Goal: Task Accomplishment & Management: Manage account settings

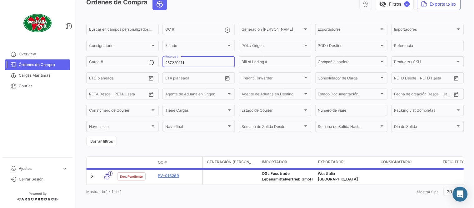
scroll to position [42, 0]
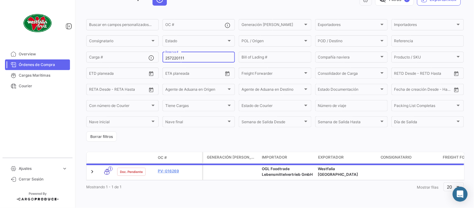
type input "257220111"
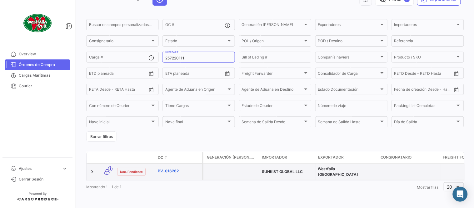
click at [163, 168] on link "PV-016262" at bounding box center [179, 171] width 42 height 6
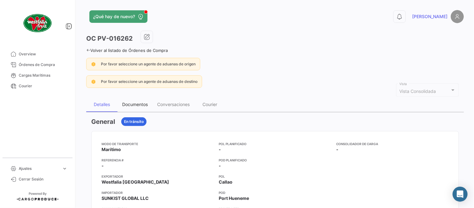
click at [124, 104] on div "Documentos" at bounding box center [135, 103] width 26 height 5
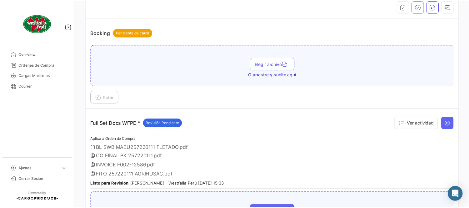
scroll to position [173, 0]
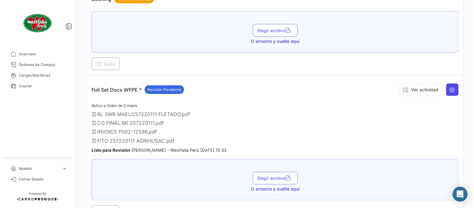
click at [449, 88] on icon at bounding box center [452, 90] width 6 height 6
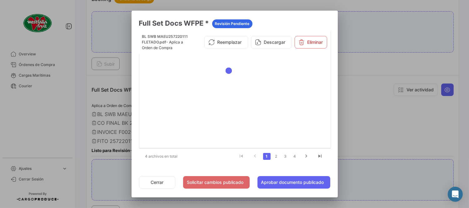
click at [289, 154] on li "3" at bounding box center [285, 156] width 9 height 11
click at [285, 156] on link "3" at bounding box center [285, 156] width 7 height 7
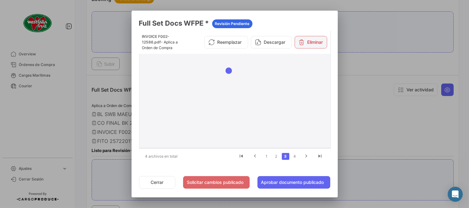
click at [304, 45] on button "Eliminar" at bounding box center [311, 42] width 32 height 12
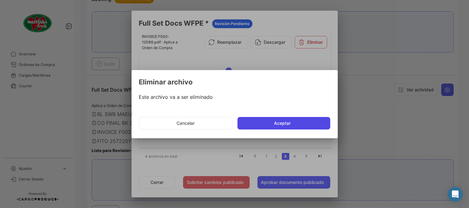
click at [263, 126] on button "Aceptar" at bounding box center [283, 123] width 93 height 12
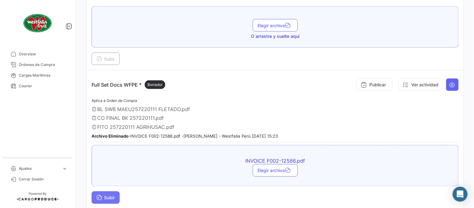
click at [113, 191] on button "Subir" at bounding box center [106, 197] width 28 height 12
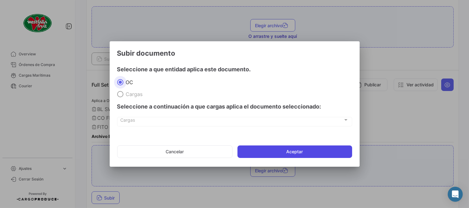
drag, startPoint x: 282, startPoint y: 146, endPoint x: 286, endPoint y: 146, distance: 4.4
click at [283, 146] on button "Aceptar" at bounding box center [294, 151] width 115 height 12
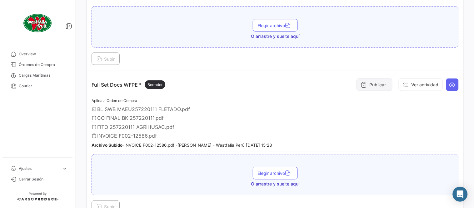
click at [365, 84] on button "Publicar" at bounding box center [374, 84] width 36 height 12
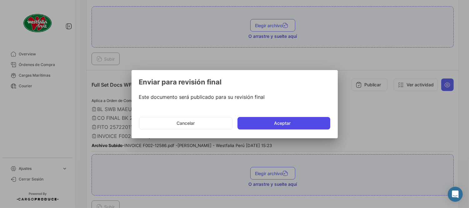
click at [280, 124] on button "Aceptar" at bounding box center [283, 123] width 93 height 12
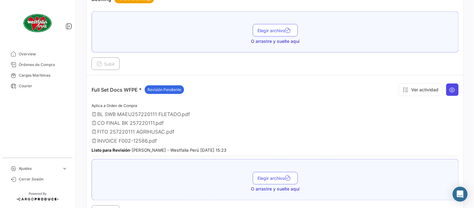
click at [449, 88] on icon at bounding box center [452, 90] width 6 height 6
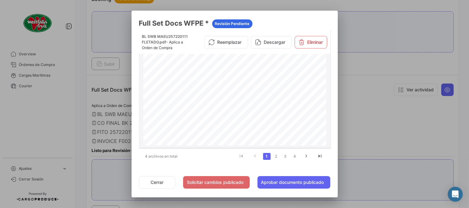
scroll to position [833, 0]
click at [279, 154] on link "2" at bounding box center [275, 156] width 7 height 7
click at [289, 158] on link "3" at bounding box center [285, 156] width 7 height 7
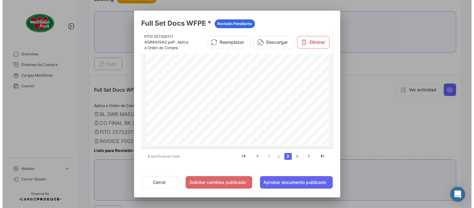
scroll to position [69, 0]
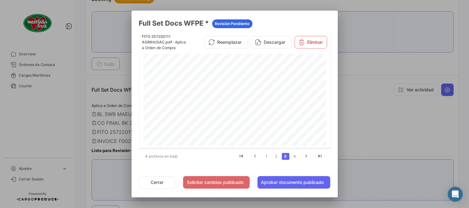
click at [364, 74] on div at bounding box center [234, 104] width 469 height 208
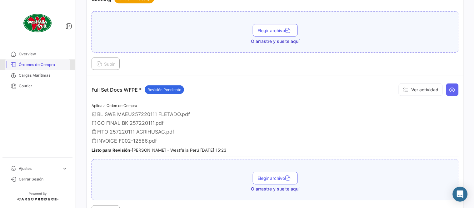
click at [42, 64] on span "Órdenes de Compra" at bounding box center [43, 65] width 49 height 6
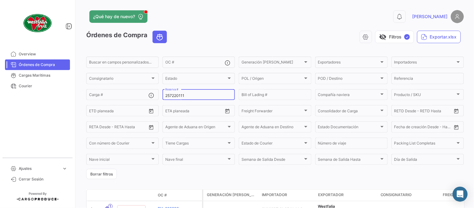
click at [175, 98] on div "257220111 Reserva #" at bounding box center [198, 94] width 67 height 12
click at [175, 95] on input "257220111" at bounding box center [198, 95] width 67 height 4
paste input "MBM230046422"
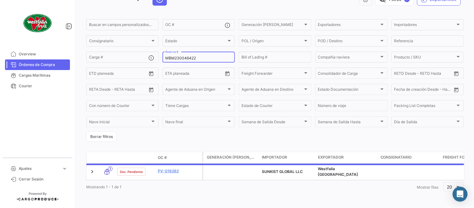
scroll to position [40, 0]
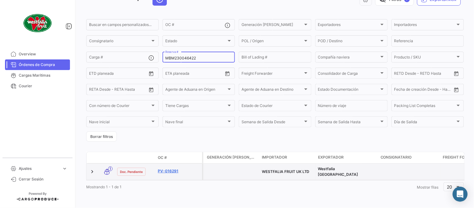
type input "MBM230046422"
click at [170, 169] on link "PV-016291" at bounding box center [179, 171] width 42 height 6
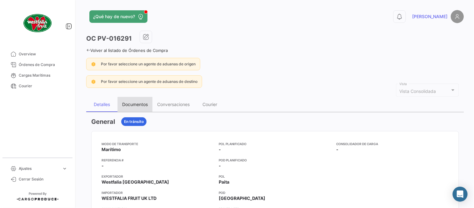
click at [137, 107] on div "Documentos" at bounding box center [134, 104] width 35 height 15
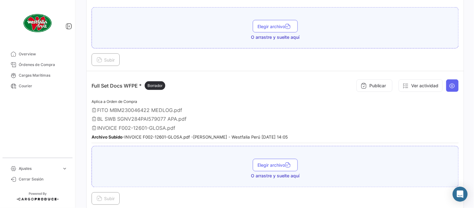
scroll to position [173, 0]
click at [373, 86] on button "Publicar" at bounding box center [374, 84] width 36 height 12
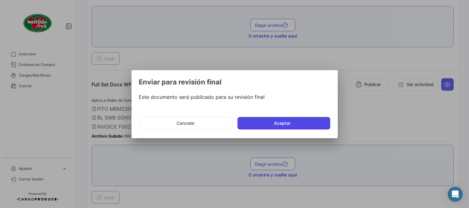
click at [258, 123] on button "Aceptar" at bounding box center [283, 123] width 93 height 12
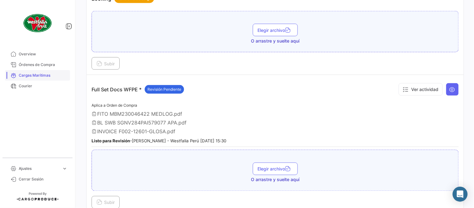
drag, startPoint x: 36, startPoint y: 67, endPoint x: 69, endPoint y: 71, distance: 32.7
click at [36, 67] on span "Órdenes de Compra" at bounding box center [43, 65] width 49 height 6
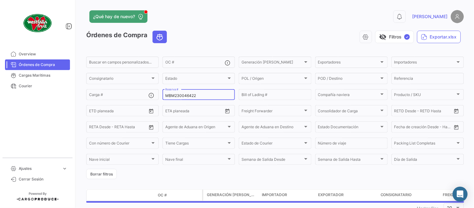
click at [174, 93] on input "MBM230046422" at bounding box center [198, 95] width 67 height 4
paste input "4"
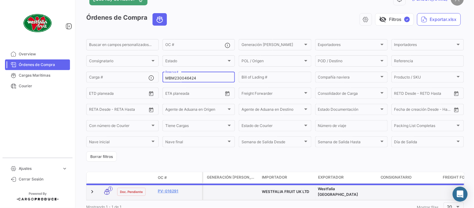
scroll to position [40, 0]
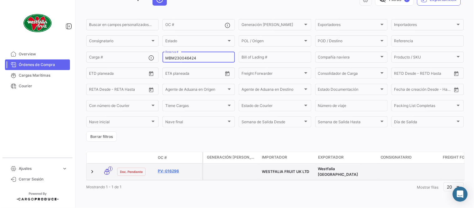
type input "MBM230046424"
click at [174, 168] on link "PV-016296" at bounding box center [179, 171] width 42 height 6
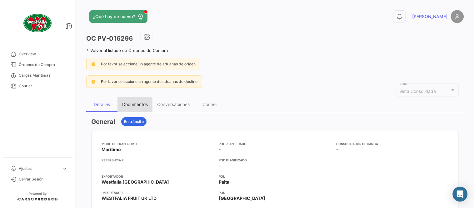
click at [128, 102] on div "Documentos" at bounding box center [135, 103] width 26 height 5
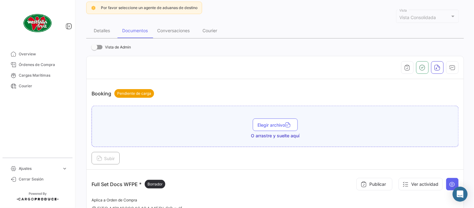
scroll to position [173, 0]
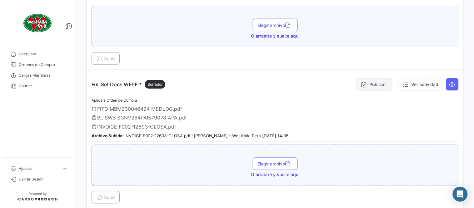
click at [379, 82] on button "Publicar" at bounding box center [374, 84] width 36 height 12
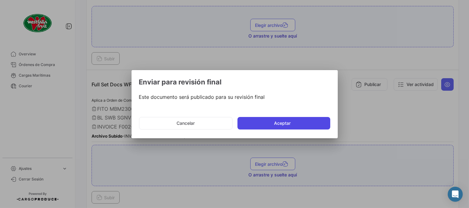
click at [286, 117] on button "Aceptar" at bounding box center [283, 123] width 93 height 12
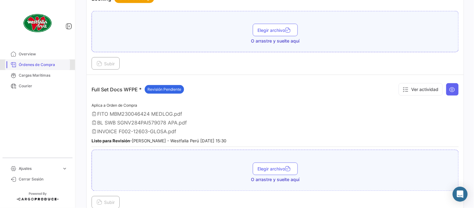
click at [47, 60] on link "Órdenes de Compra" at bounding box center [37, 64] width 65 height 11
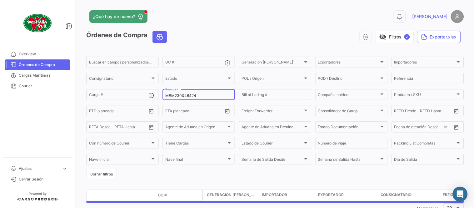
click at [184, 93] on input "MBM230046424" at bounding box center [198, 95] width 67 height 4
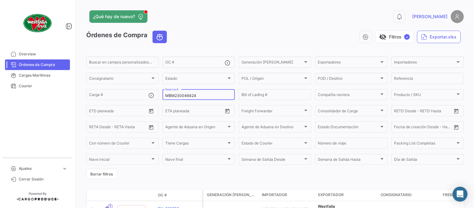
paste input "751500056668"
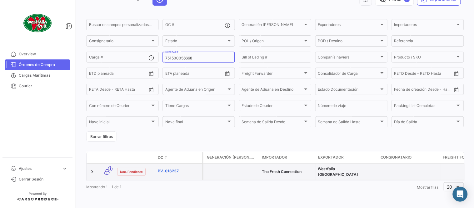
scroll to position [40, 0]
type input "751500056668"
click at [172, 163] on datatable-body-cell "PV-016237" at bounding box center [178, 171] width 47 height 16
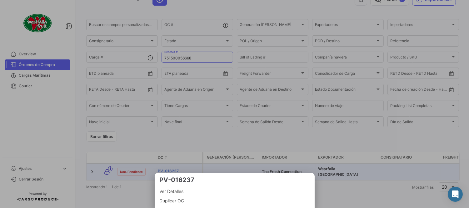
drag, startPoint x: 176, startPoint y: 151, endPoint x: 176, endPoint y: 161, distance: 10.9
click at [176, 151] on div at bounding box center [234, 104] width 469 height 208
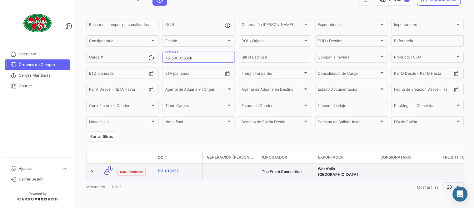
click at [173, 168] on link "PV-016237" at bounding box center [179, 171] width 42 height 6
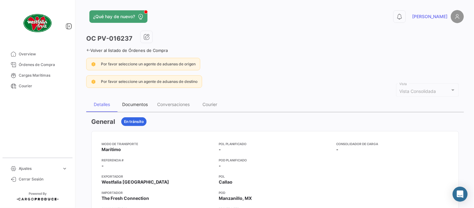
click at [146, 106] on div "Documentos" at bounding box center [135, 103] width 26 height 5
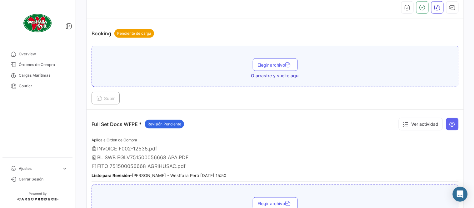
scroll to position [173, 0]
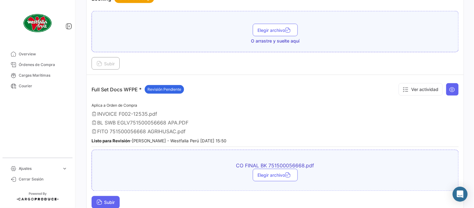
click at [106, 196] on button "Subir" at bounding box center [106, 202] width 28 height 12
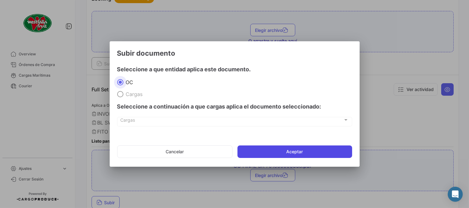
click at [268, 154] on button "Aceptar" at bounding box center [294, 151] width 115 height 12
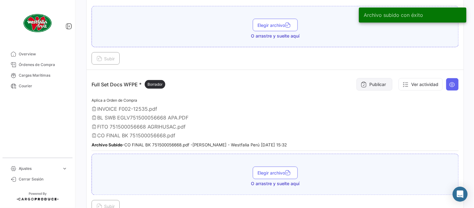
click at [364, 88] on button "Publicar" at bounding box center [374, 84] width 36 height 12
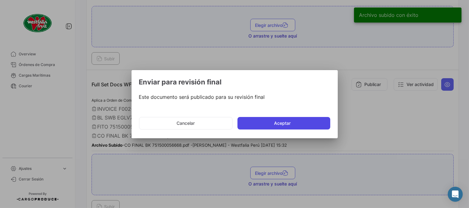
click at [292, 124] on button "Aceptar" at bounding box center [283, 123] width 93 height 12
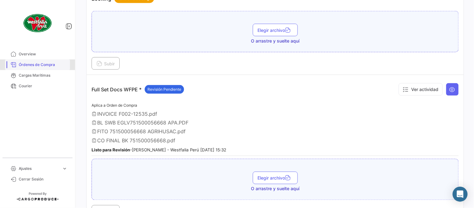
click at [53, 63] on span "Órdenes de Compra" at bounding box center [43, 65] width 49 height 6
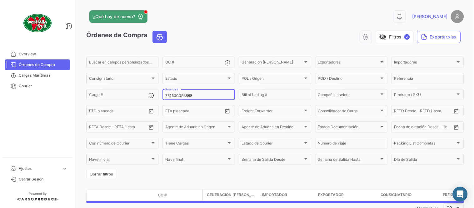
click at [185, 96] on input "751500056668" at bounding box center [198, 95] width 67 height 4
paste input "76"
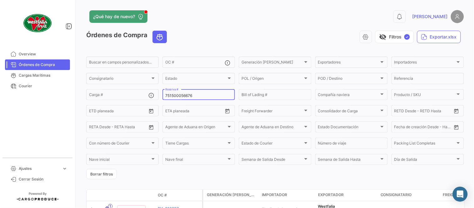
type input "751500056676"
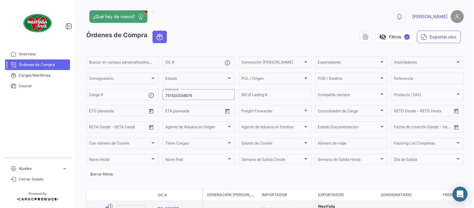
click at [170, 205] on link "PV-016238" at bounding box center [179, 208] width 42 height 6
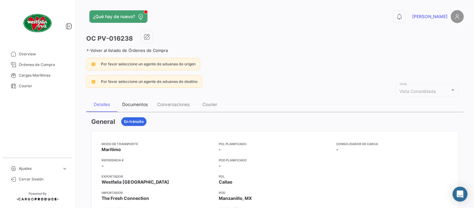
click at [138, 103] on div "Documentos" at bounding box center [135, 103] width 26 height 5
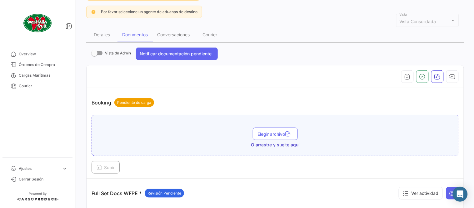
scroll to position [208, 0]
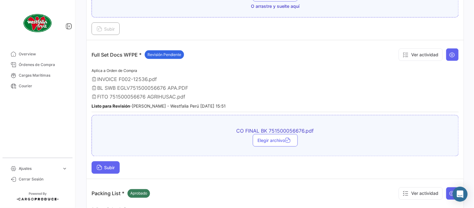
click at [100, 168] on icon at bounding box center [100, 168] width 6 height 6
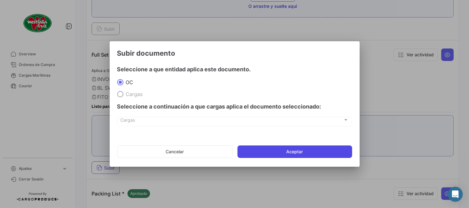
click at [310, 155] on button "Aceptar" at bounding box center [294, 151] width 115 height 12
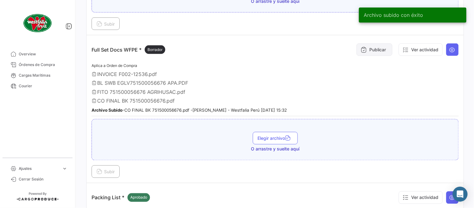
click at [362, 48] on icon at bounding box center [363, 50] width 6 height 6
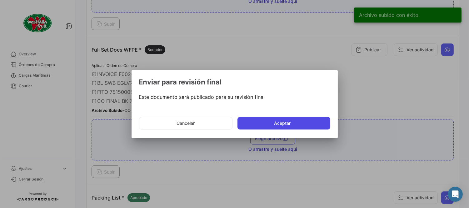
click at [265, 120] on button "Aceptar" at bounding box center [283, 123] width 93 height 12
